Goal: Task Accomplishment & Management: Use online tool/utility

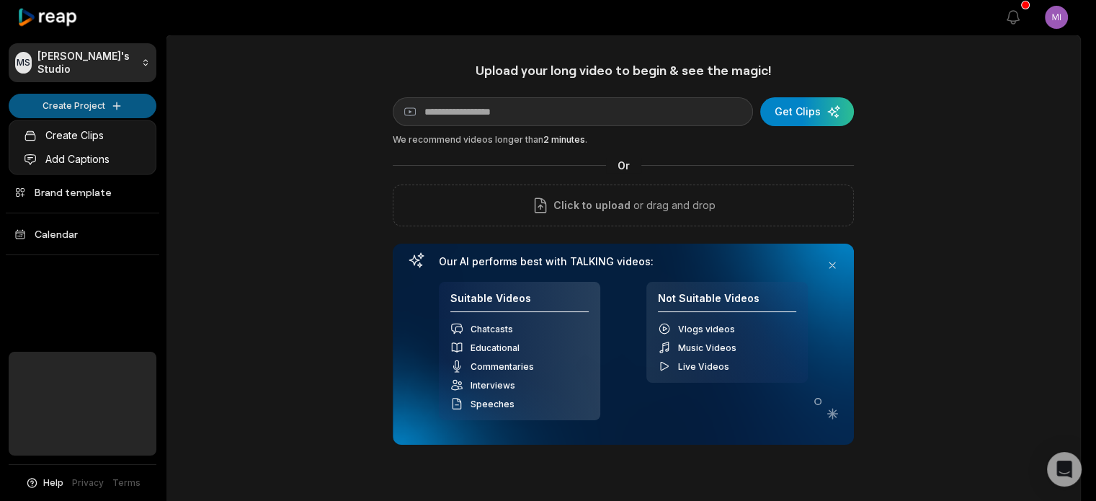
click at [105, 107] on html "Pricebuddy by promojagers NaN/NaN/NaN Hide pricebuddy.be MS Michiel's Studio Cr…" at bounding box center [548, 250] width 1096 height 501
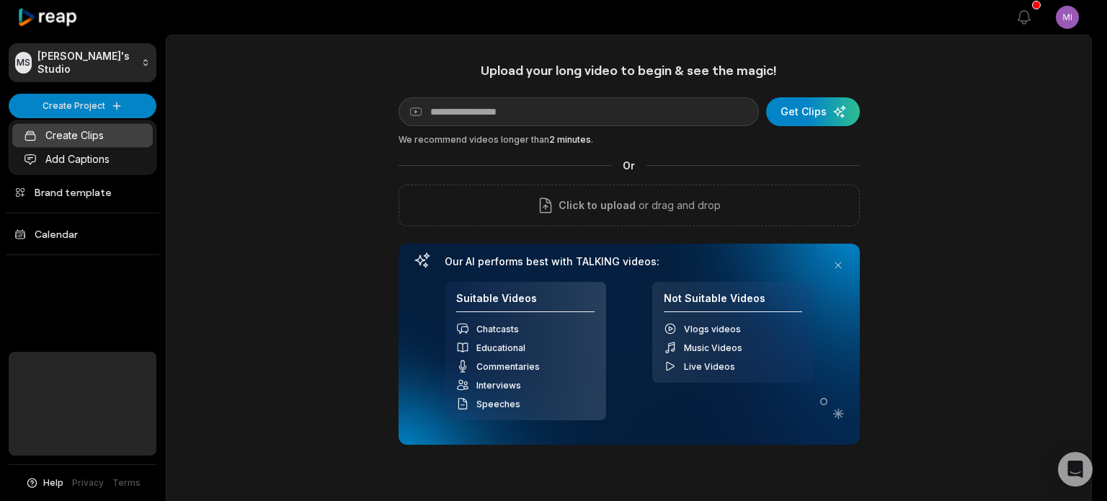
click at [105, 132] on link "Create Clips" at bounding box center [82, 135] width 141 height 24
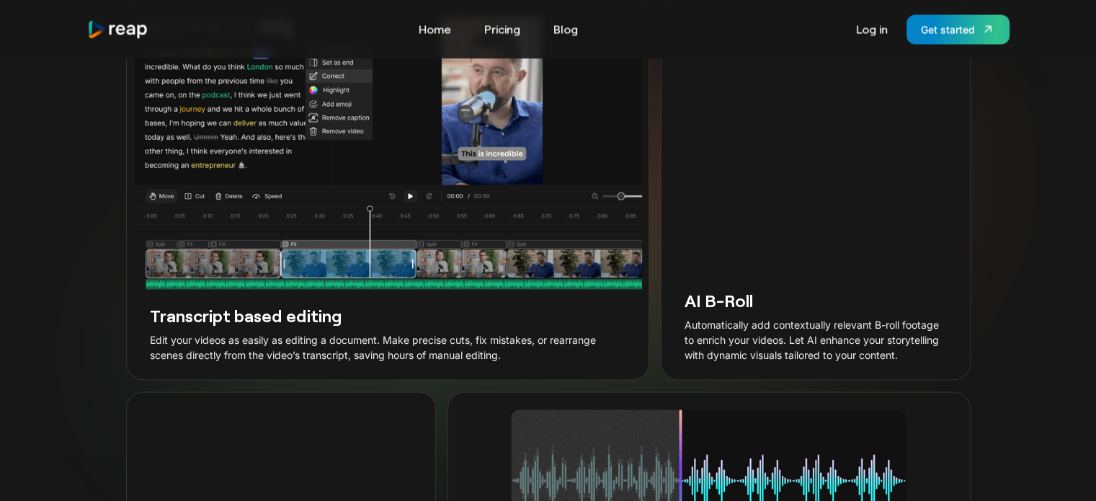
scroll to position [2475, 0]
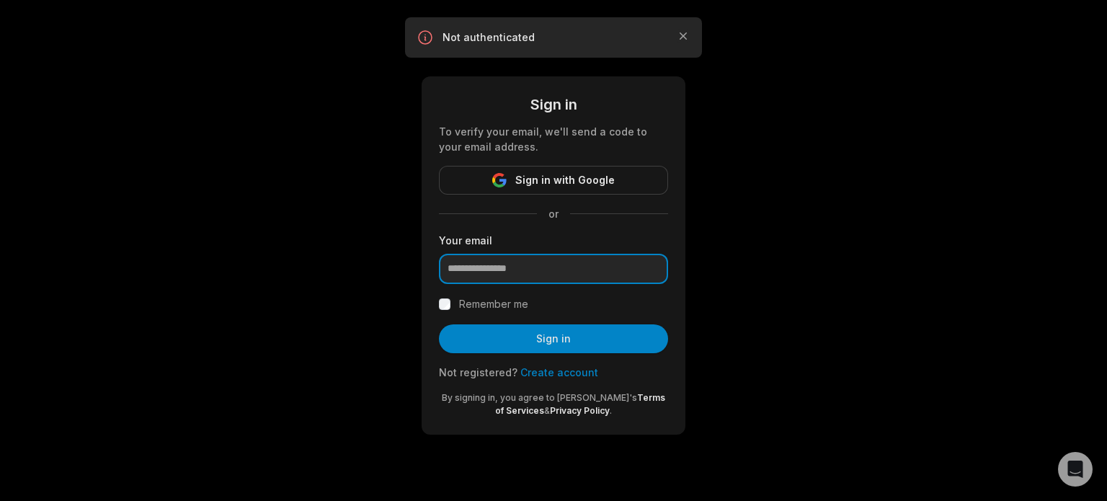
click at [539, 267] on input "email" at bounding box center [553, 269] width 229 height 30
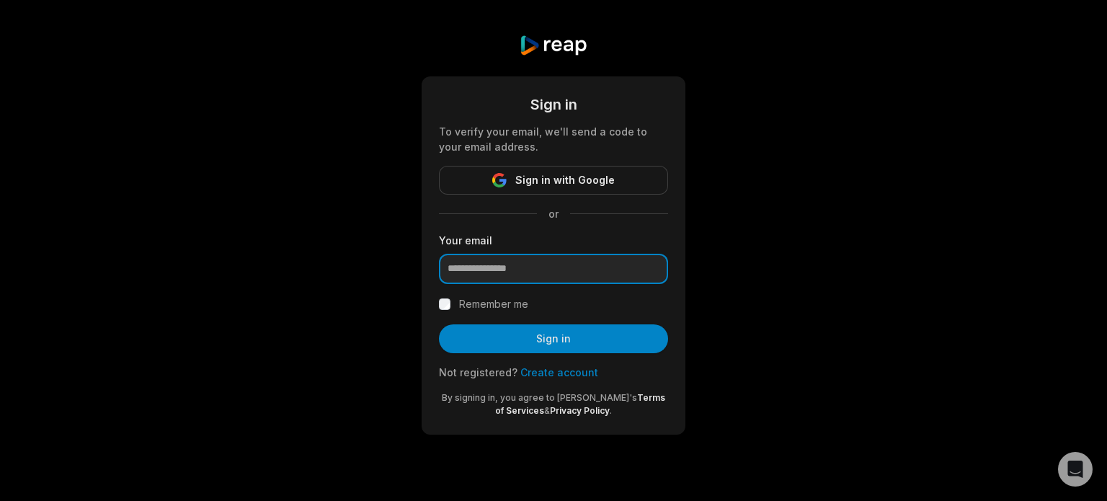
click at [509, 267] on input "email" at bounding box center [553, 269] width 229 height 30
type input "**********"
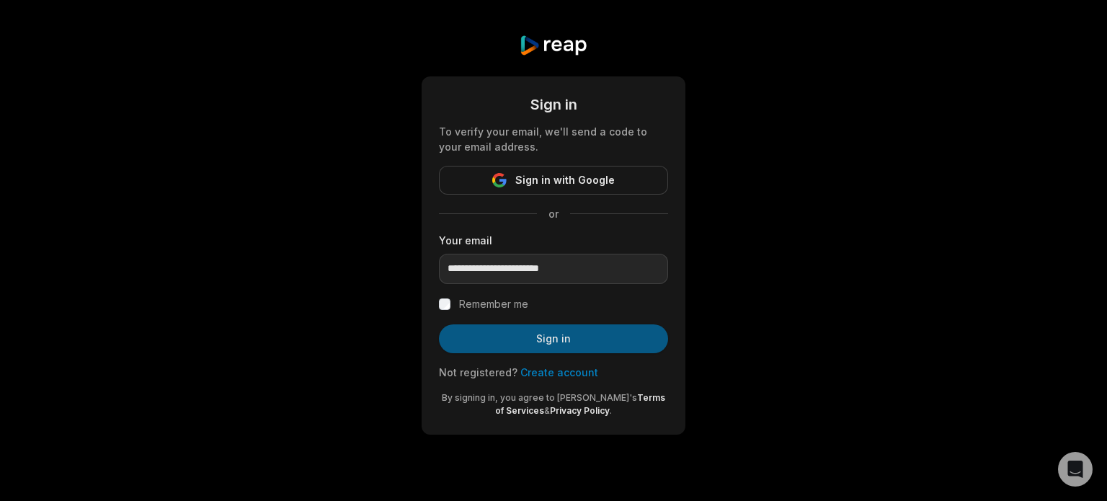
click at [516, 342] on button "Sign in" at bounding box center [553, 338] width 229 height 29
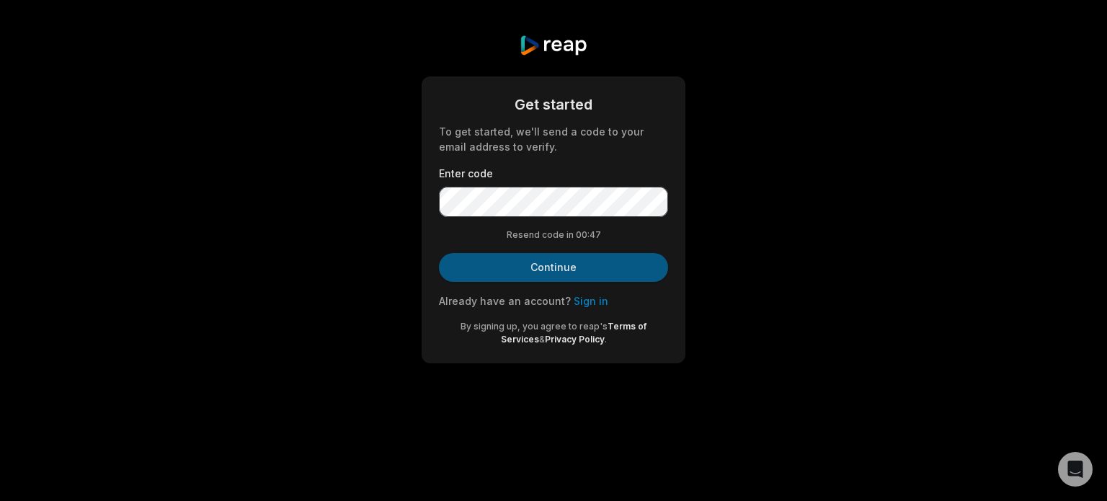
click at [522, 270] on button "Continue" at bounding box center [553, 267] width 229 height 29
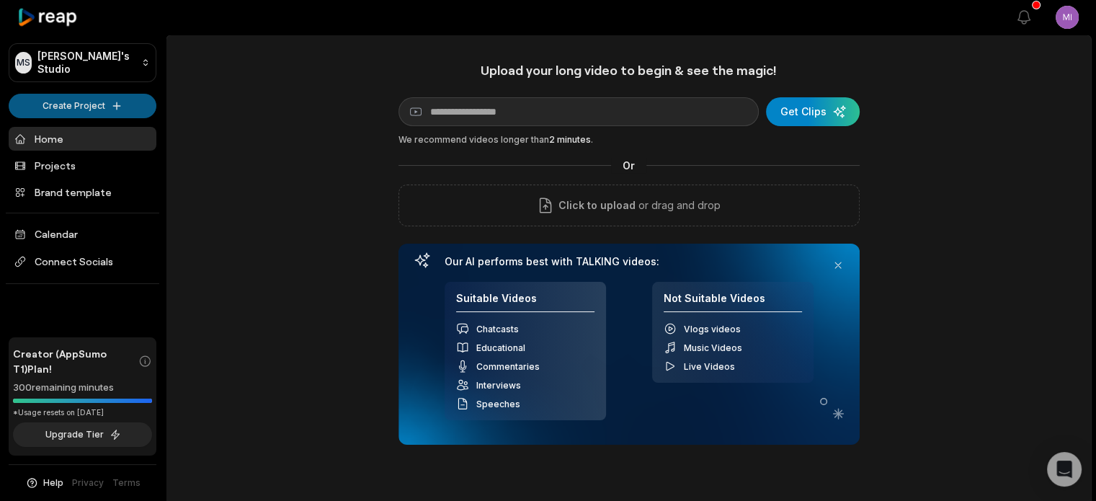
click at [114, 105] on html "Pricebuddy by promojagers NaN/NaN/NaN Hide pricebuddy.be MS Michiel's Studio Cr…" at bounding box center [548, 250] width 1096 height 501
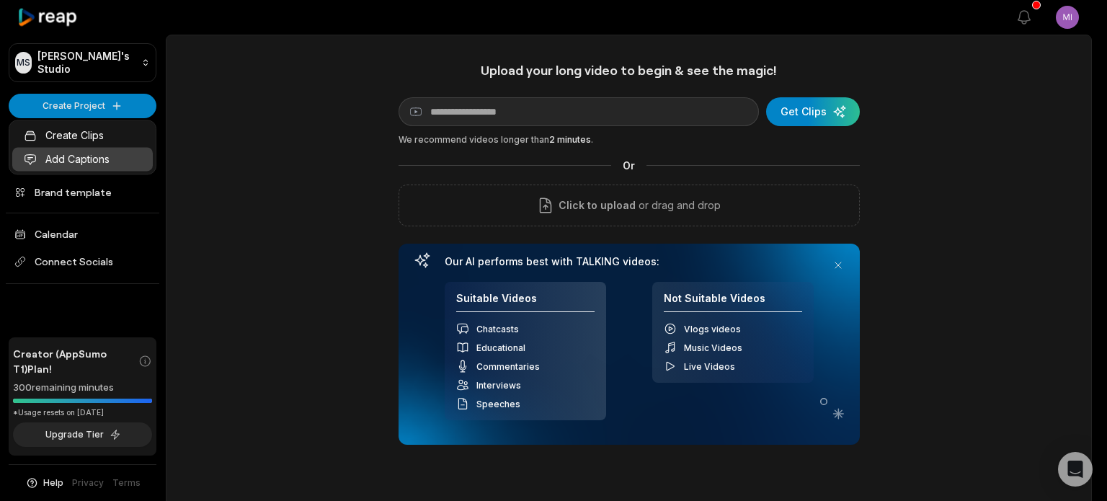
click at [104, 156] on link "Add Captions" at bounding box center [82, 159] width 141 height 24
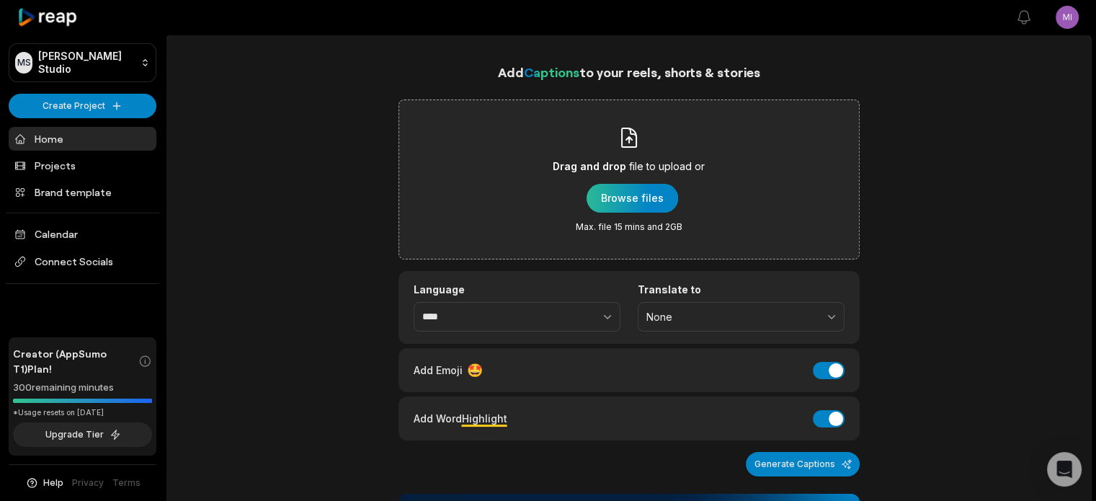
click at [649, 198] on div "button" at bounding box center [633, 198] width 92 height 29
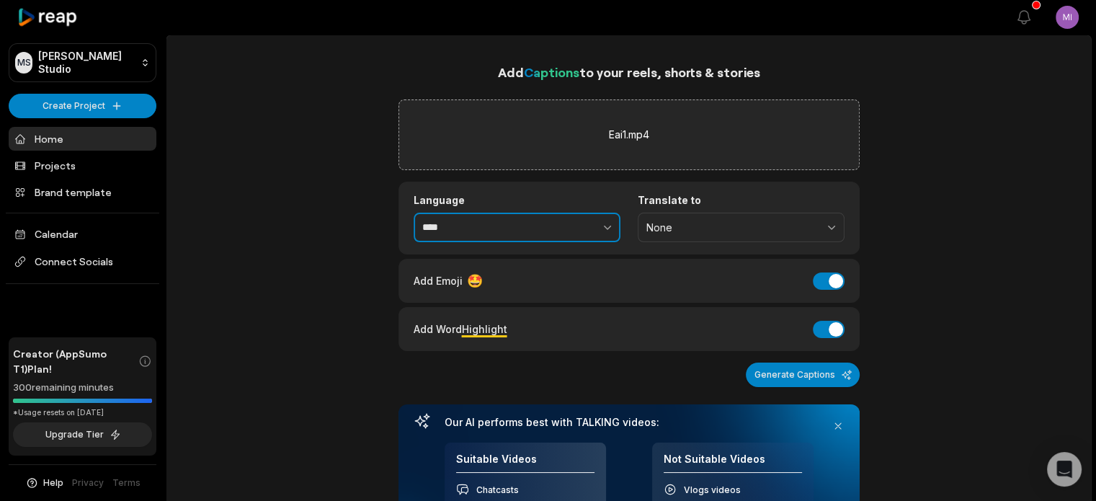
click at [593, 222] on button "button" at bounding box center [576, 228] width 89 height 30
type input "*****"
click at [834, 272] on button "Add Emoji" at bounding box center [829, 280] width 32 height 17
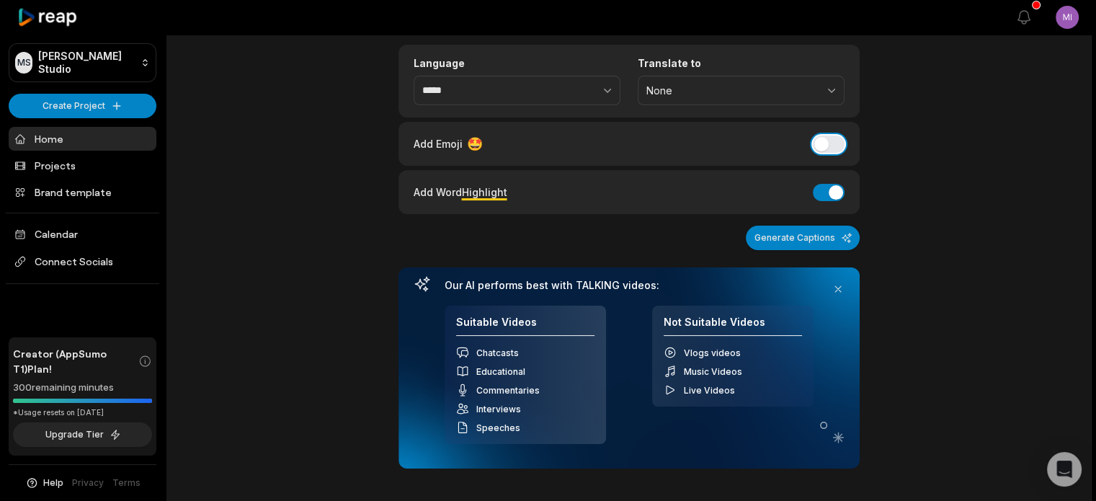
scroll to position [146, 0]
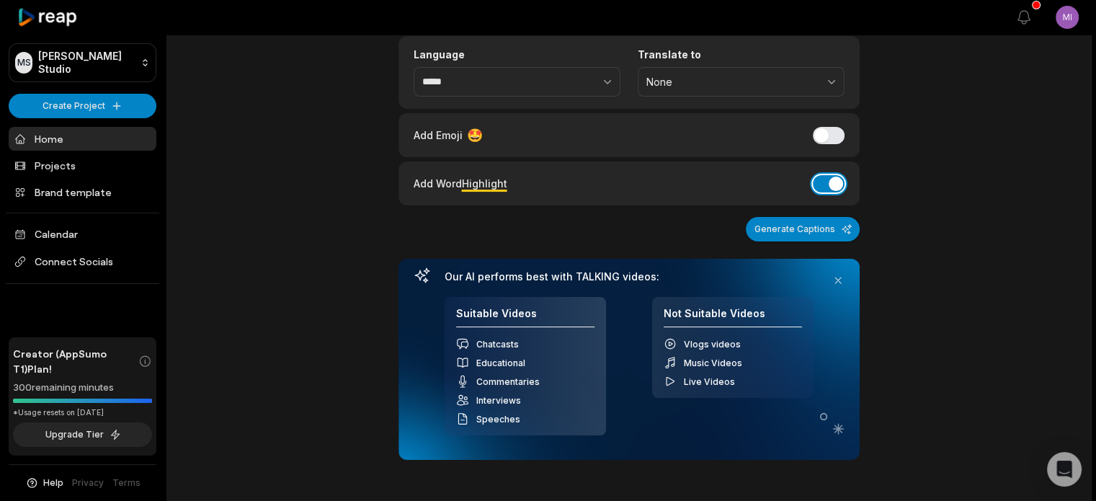
click at [819, 176] on button "Add Word Highlight" at bounding box center [829, 183] width 32 height 17
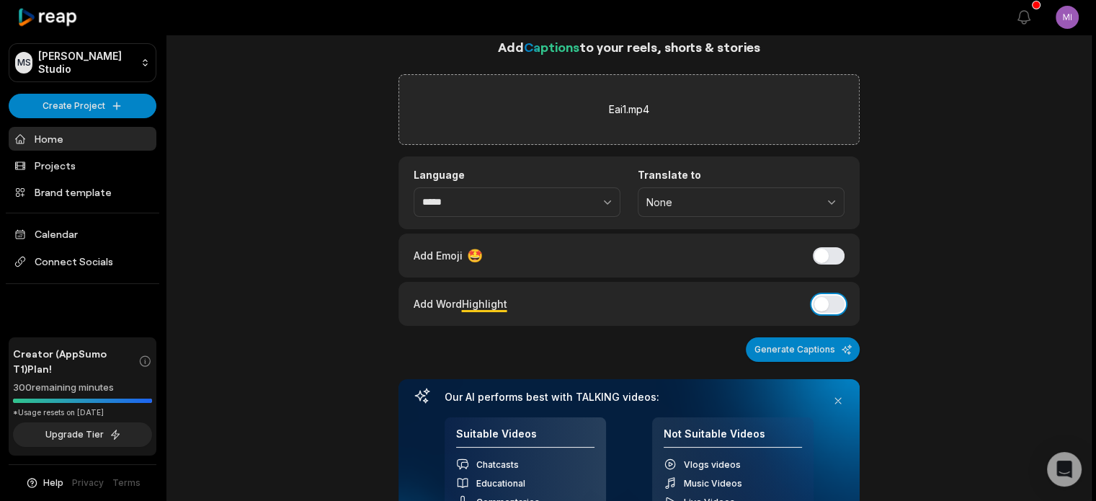
scroll to position [0, 0]
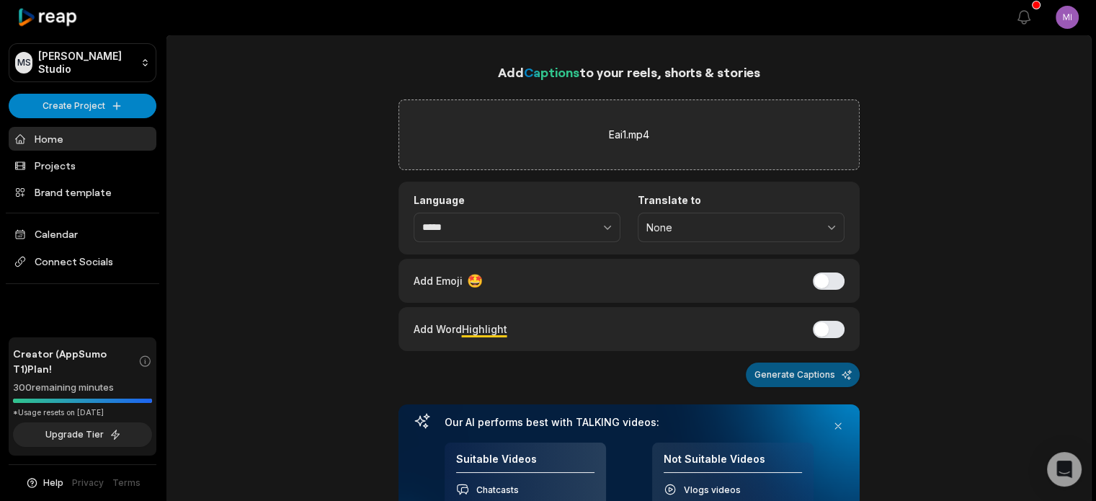
click at [800, 370] on button "Generate Captions" at bounding box center [803, 375] width 114 height 25
